Goal: Task Accomplishment & Management: Complete application form

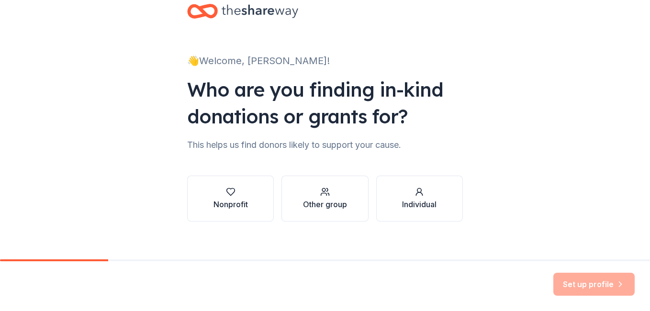
scroll to position [31, 0]
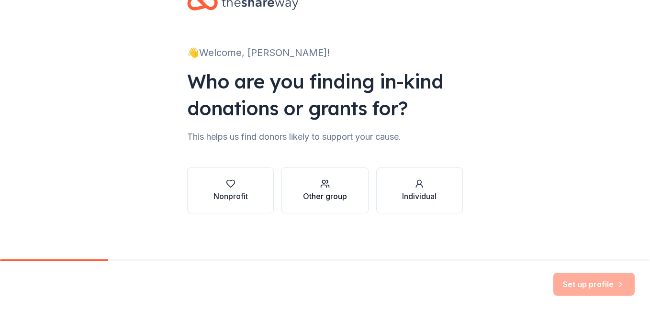
click at [339, 187] on div "button" at bounding box center [325, 184] width 44 height 10
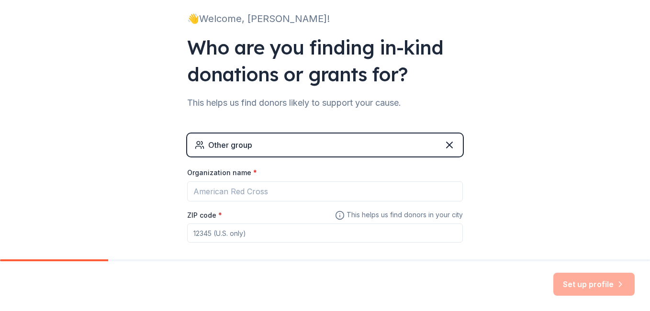
scroll to position [85, 0]
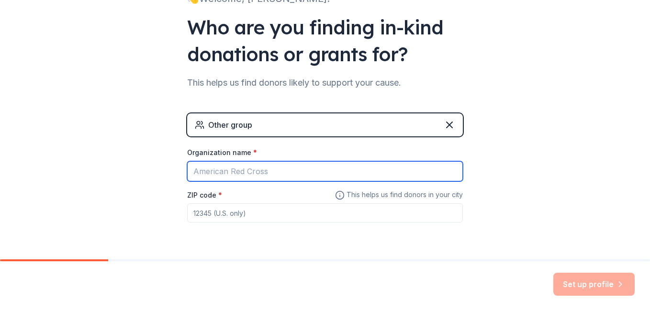
click at [371, 171] on input "Organization name *" at bounding box center [325, 171] width 276 height 20
type input "Speech and Debate team"
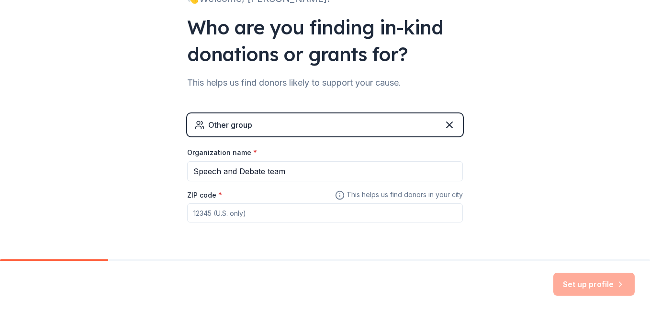
click at [364, 217] on input "ZIP code *" at bounding box center [325, 212] width 276 height 19
type input "74728"
click at [574, 199] on div "👋 Welcome, [PERSON_NAME]! Who are you finding in-kind donations or grants for? …" at bounding box center [325, 101] width 650 height 373
click at [578, 281] on button "Set up profile" at bounding box center [593, 284] width 81 height 23
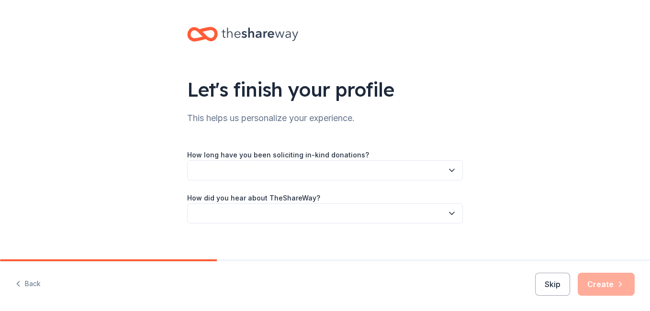
click at [349, 166] on button "button" at bounding box center [325, 170] width 276 height 20
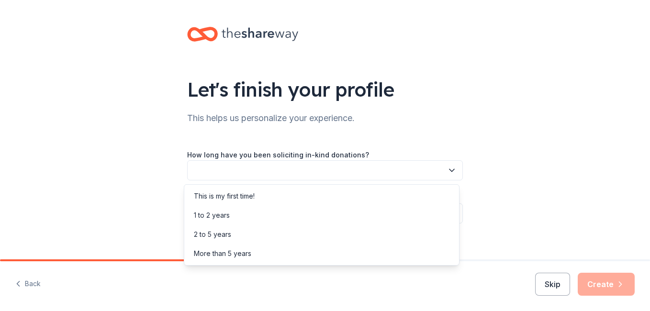
click at [349, 166] on button "button" at bounding box center [325, 170] width 276 height 20
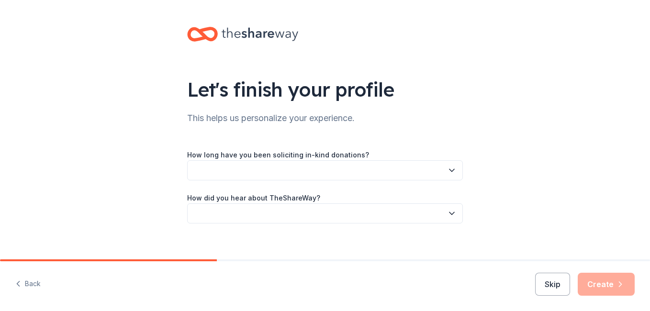
click at [309, 176] on button "button" at bounding box center [325, 170] width 276 height 20
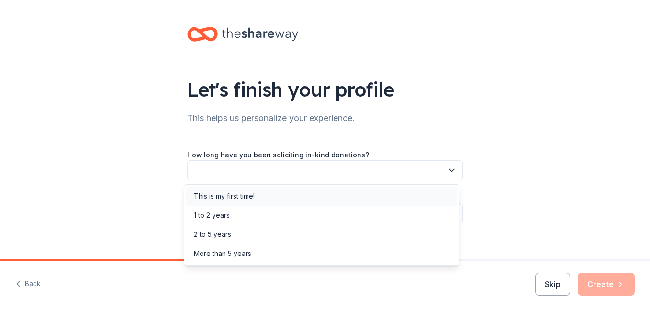
click at [274, 194] on div "This is my first time!" at bounding box center [321, 196] width 271 height 19
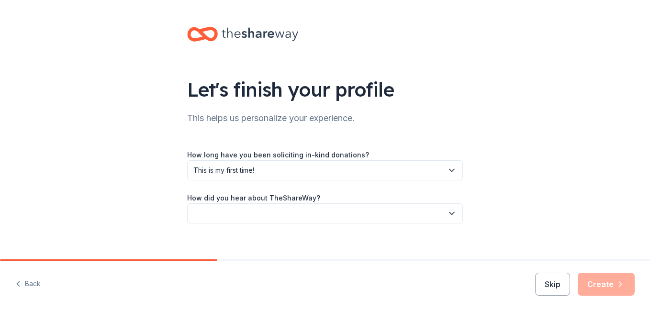
click at [241, 212] on button "button" at bounding box center [325, 213] width 276 height 20
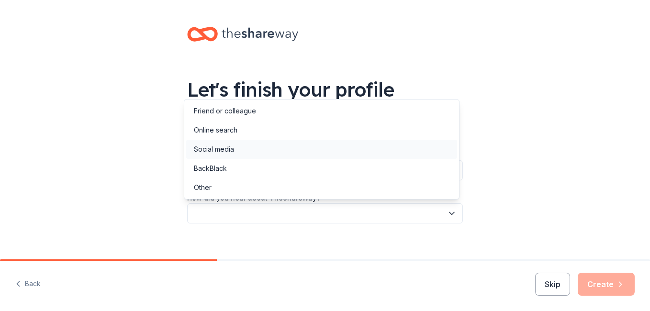
click at [225, 146] on div "Social media" at bounding box center [214, 149] width 40 height 11
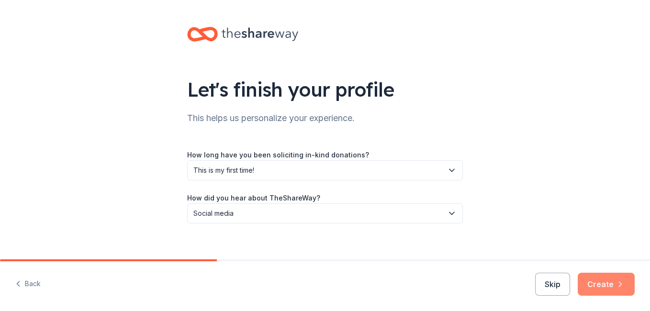
click at [597, 289] on button "Create" at bounding box center [605, 284] width 57 height 23
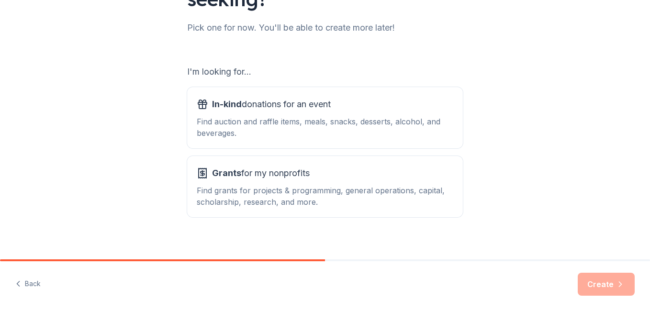
scroll to position [127, 0]
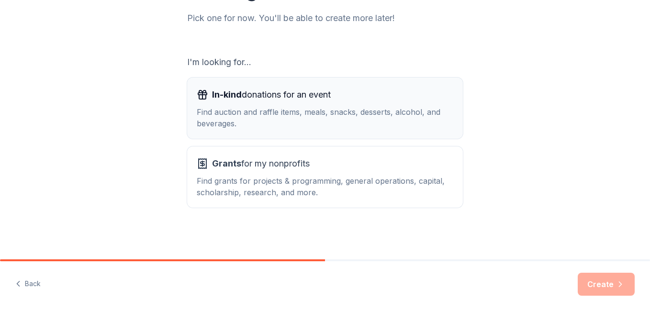
click at [303, 102] on span "In-kind donations for an event" at bounding box center [271, 94] width 119 height 15
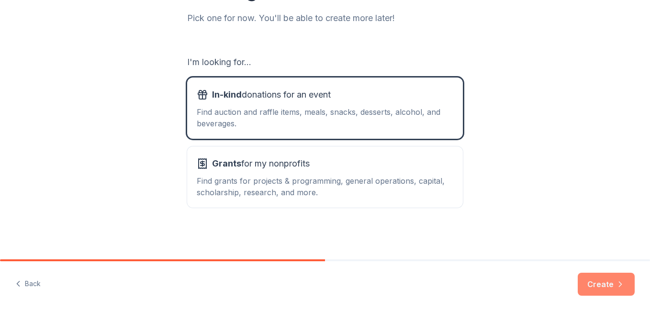
click at [604, 282] on button "Create" at bounding box center [605, 284] width 57 height 23
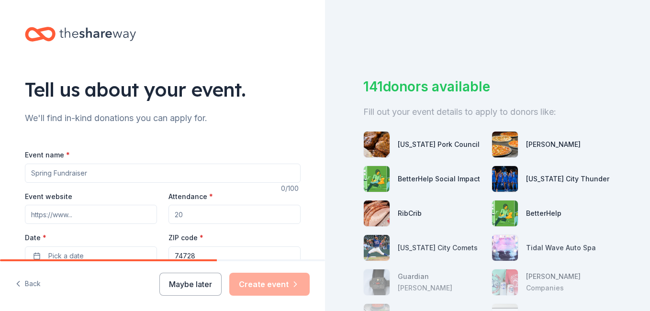
click at [147, 170] on input "Event name *" at bounding box center [163, 173] width 276 height 19
type input "D"
click at [147, 170] on input "Event name *" at bounding box center [163, 173] width 276 height 19
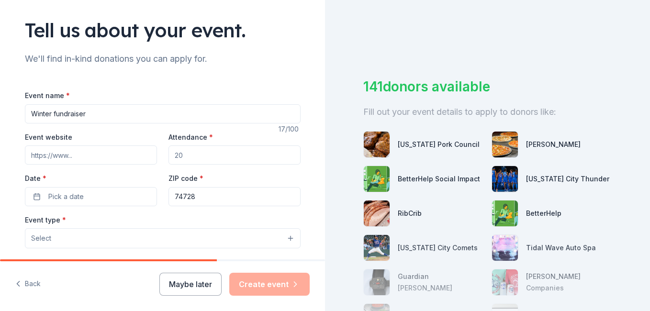
scroll to position [64, 0]
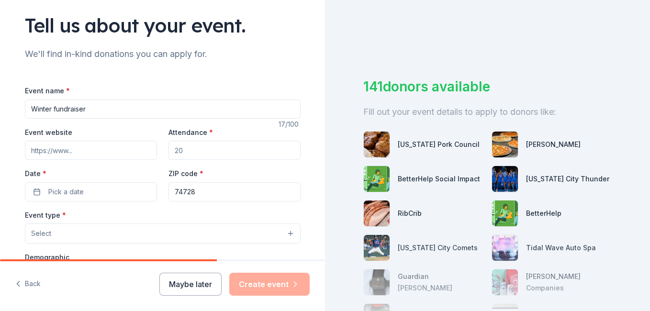
type input "Winter fundraiser"
click at [223, 148] on input "Attendance *" at bounding box center [234, 150] width 132 height 19
type input "100"
click at [110, 195] on button "Pick a date" at bounding box center [91, 191] width 132 height 19
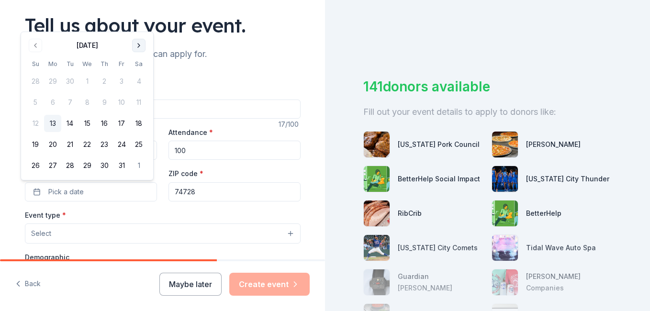
click at [135, 45] on button "Go to next month" at bounding box center [138, 45] width 13 height 13
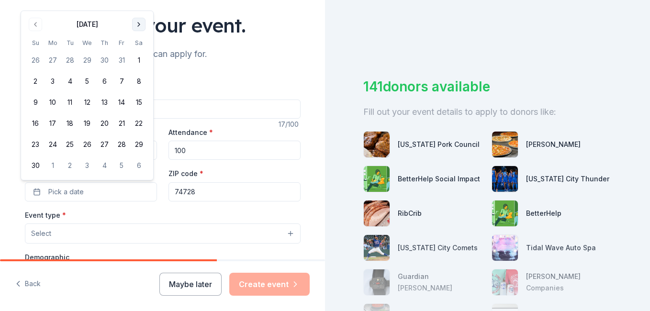
click at [139, 26] on button "Go to next month" at bounding box center [138, 24] width 13 height 13
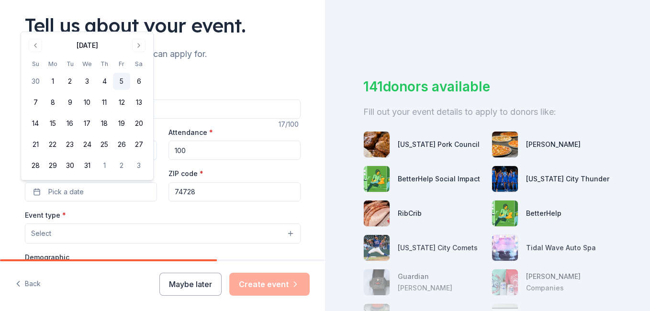
click at [122, 77] on button "5" at bounding box center [121, 81] width 17 height 17
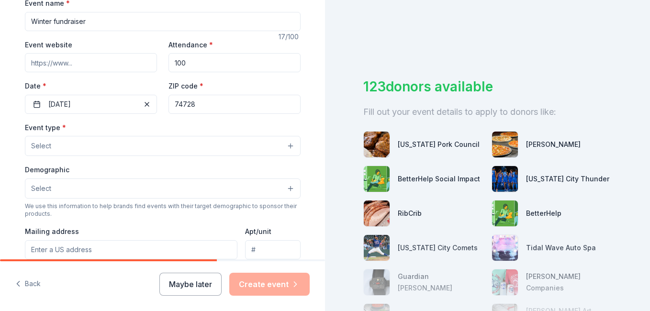
scroll to position [153, 0]
click at [263, 144] on button "Select" at bounding box center [163, 145] width 276 height 20
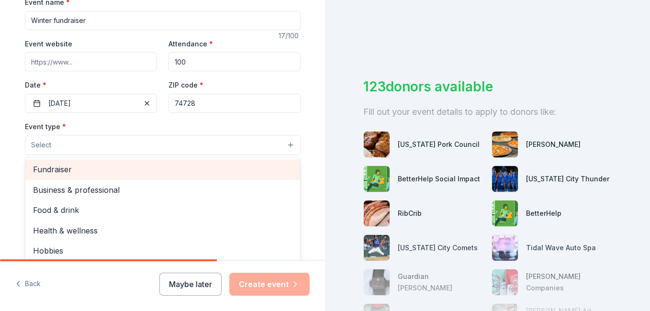
click at [154, 174] on span "Fundraiser" at bounding box center [162, 169] width 259 height 12
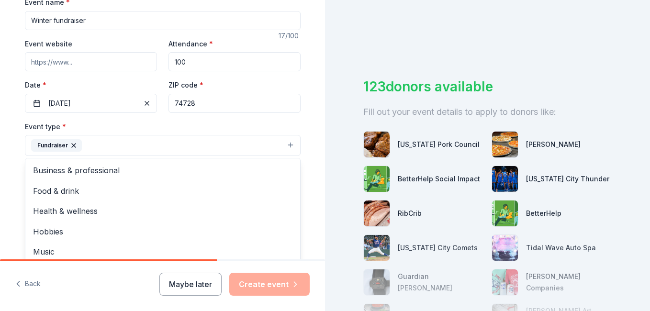
scroll to position [11, 0]
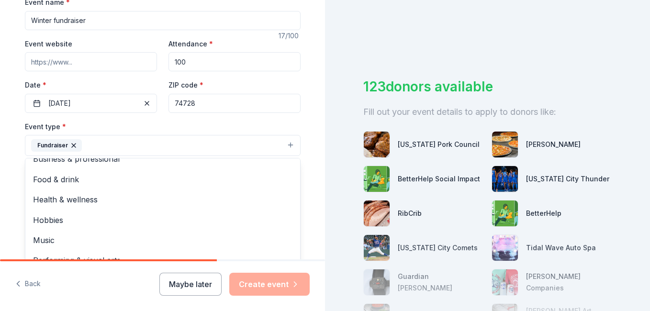
click at [306, 220] on div "Tell us about your event. We'll find in-kind donations you can apply for. Event…" at bounding box center [163, 166] width 306 height 638
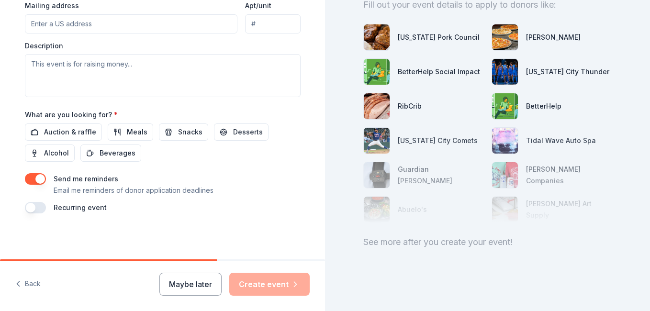
scroll to position [0, 0]
